Goal: Find specific page/section: Find specific page/section

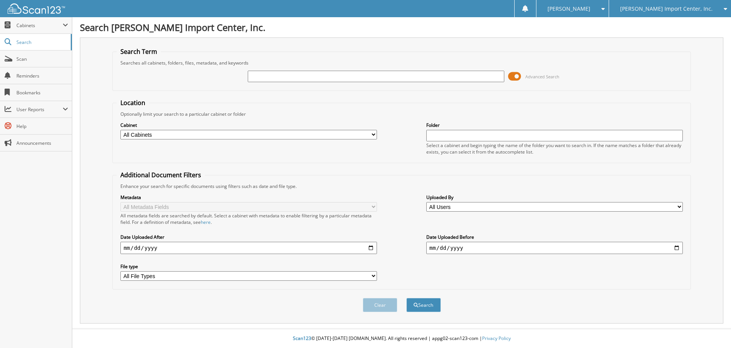
click at [337, 78] on input "text" at bounding box center [376, 76] width 257 height 11
type input "2558375"
click at [428, 303] on button "Search" at bounding box center [424, 305] width 34 height 14
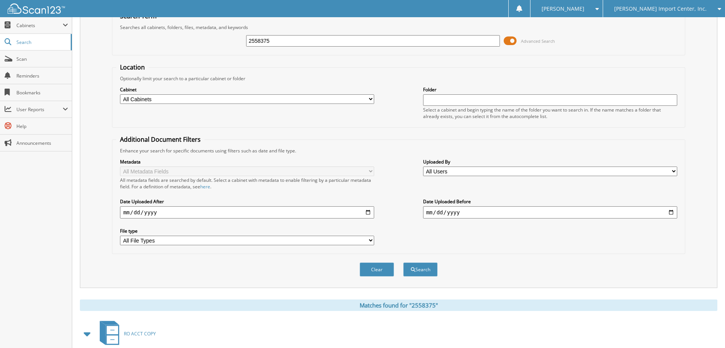
scroll to position [109, 0]
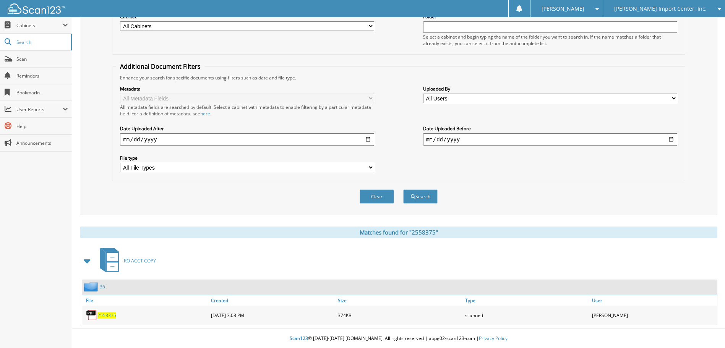
click at [111, 317] on span "2558375" at bounding box center [107, 315] width 19 height 7
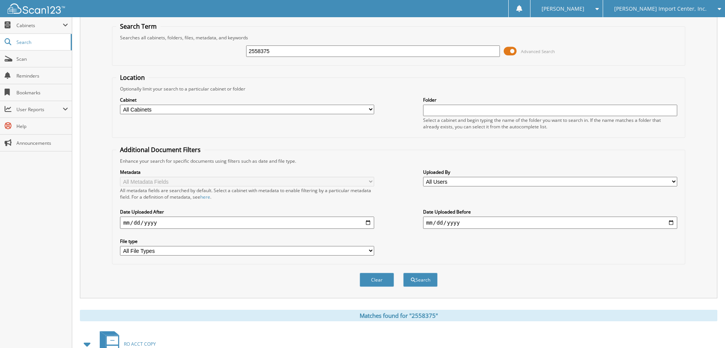
scroll to position [0, 0]
